Goal: Task Accomplishment & Management: Manage account settings

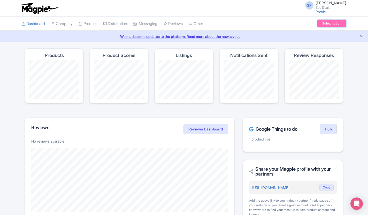
click at [329, 20] on link "Subscription" at bounding box center [331, 24] width 29 height 8
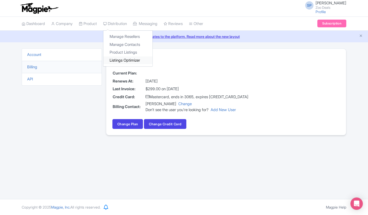
click at [126, 62] on link "Listings Optimizer" at bounding box center [127, 61] width 49 height 8
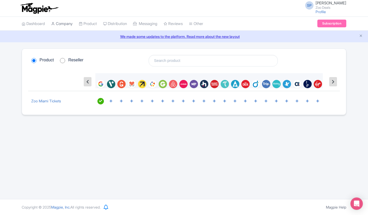
click at [67, 26] on link "Company" at bounding box center [61, 24] width 21 height 14
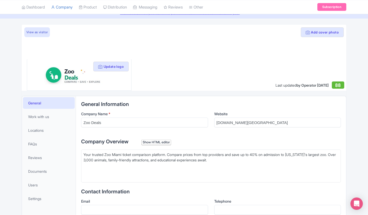
scroll to position [24, 0]
